Goal: Task Accomplishment & Management: Use online tool/utility

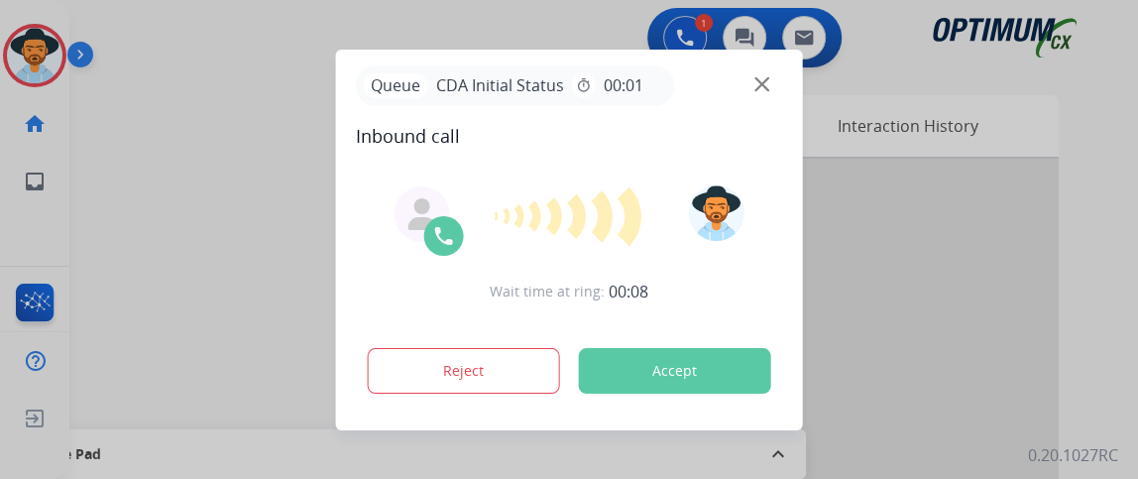
click at [758, 86] on img at bounding box center [761, 83] width 15 height 15
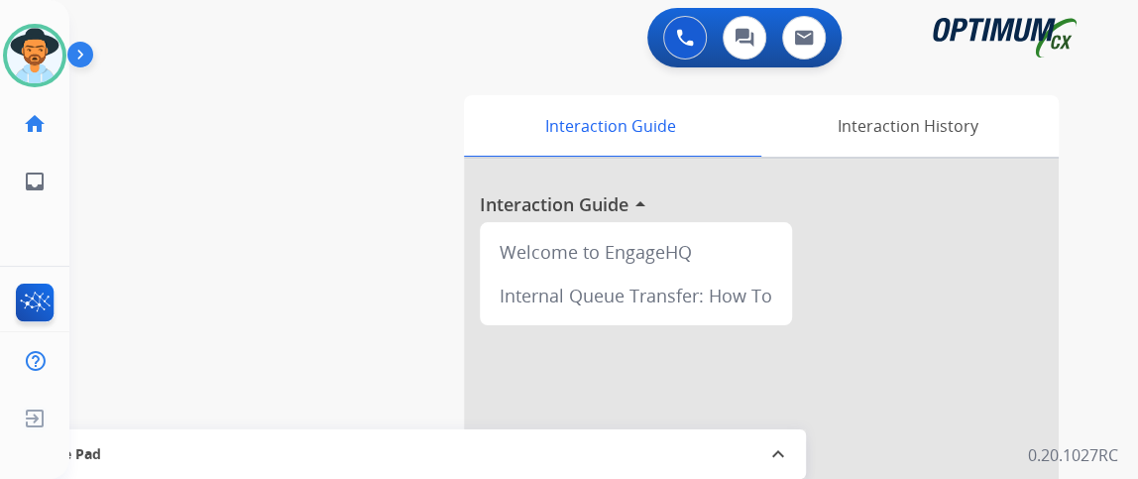
click at [165, 38] on div "0 Voice Interactions 0 Chat Interactions 0 Email Interactions" at bounding box center [591, 39] width 997 height 63
